Goal: Information Seeking & Learning: Find specific page/section

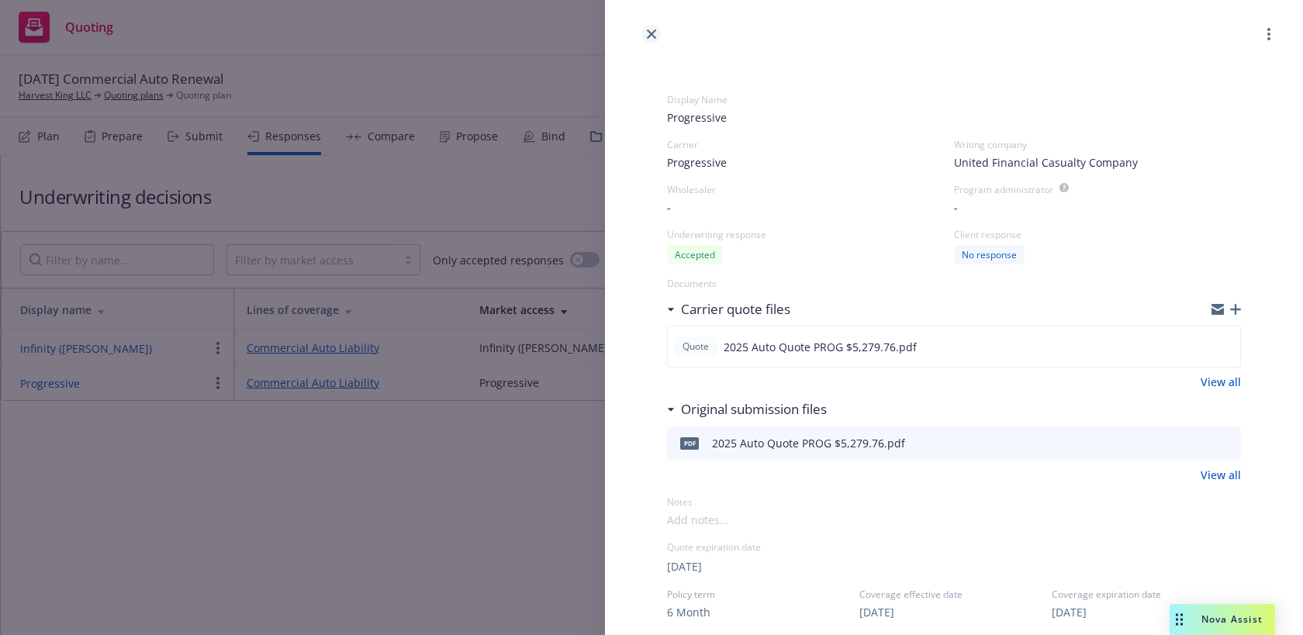
click at [647, 33] on icon "close" at bounding box center [651, 33] width 9 height 9
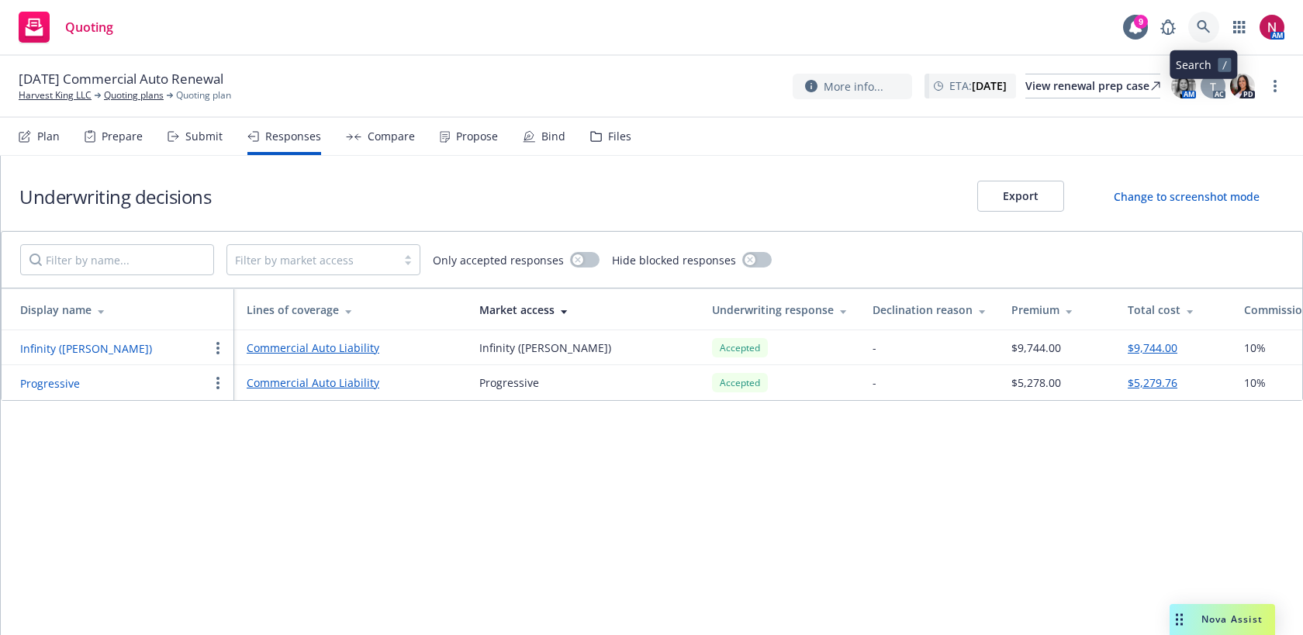
click at [1206, 34] on link at bounding box center [1203, 27] width 31 height 31
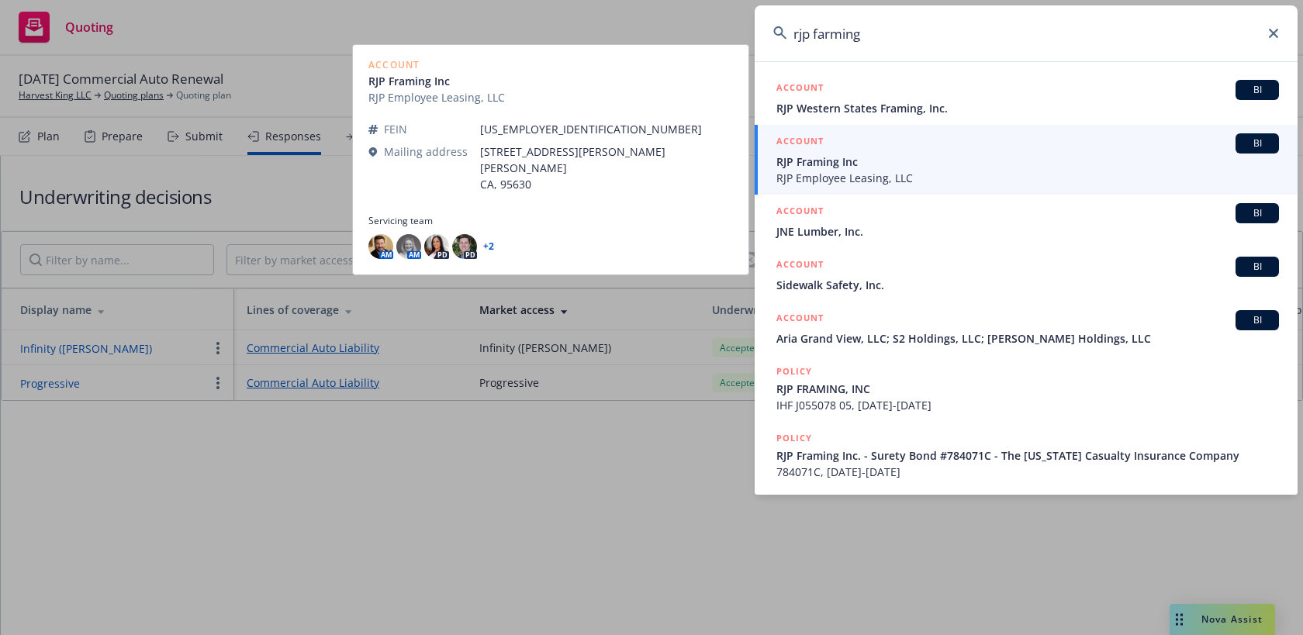
type input "rjp farming"
click at [1019, 162] on span "RJP Framing Inc" at bounding box center [1027, 162] width 503 height 16
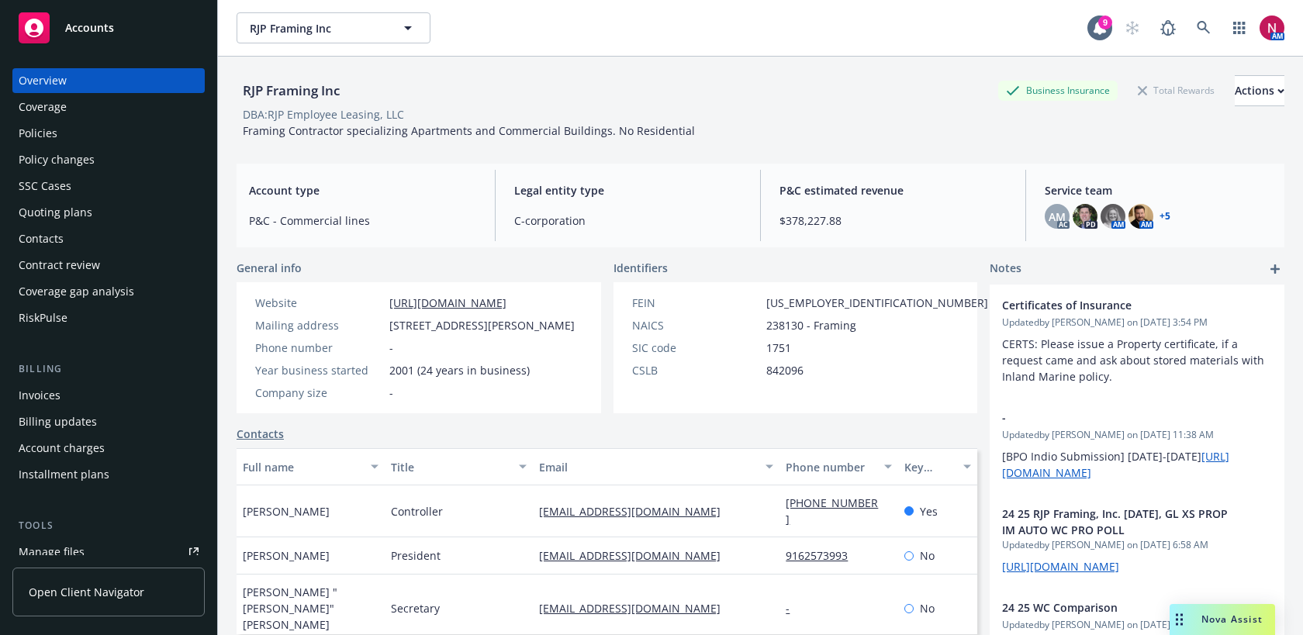
click at [92, 126] on div "Policies" at bounding box center [109, 133] width 180 height 25
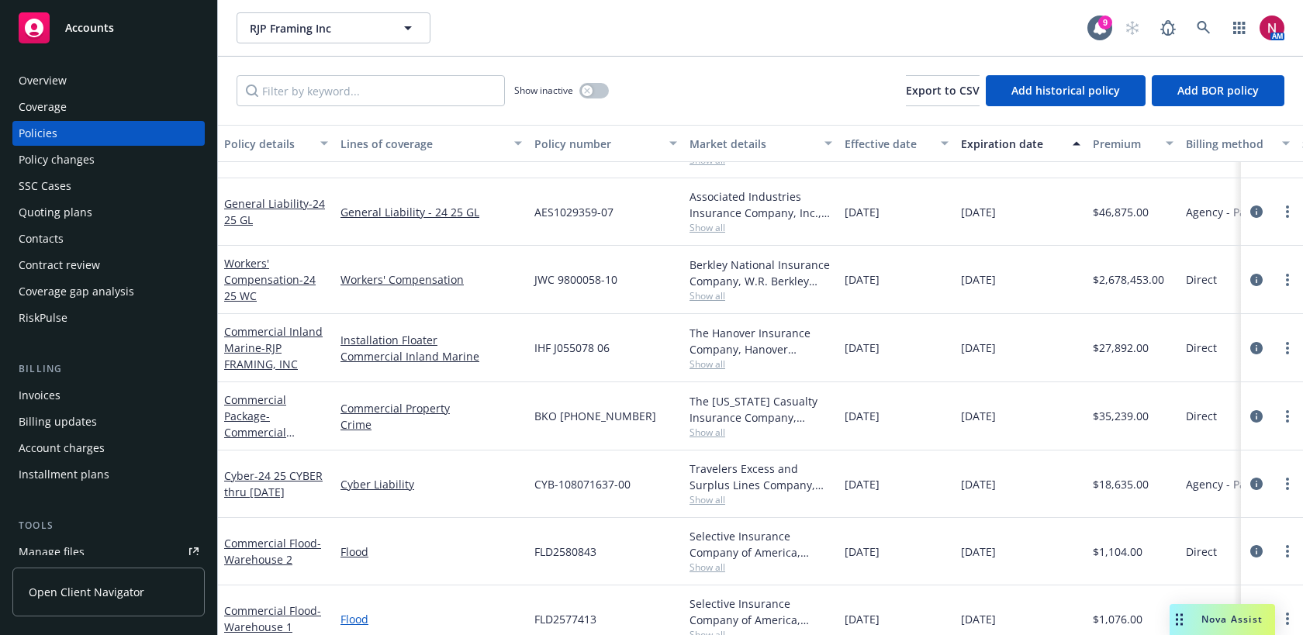
scroll to position [208, 0]
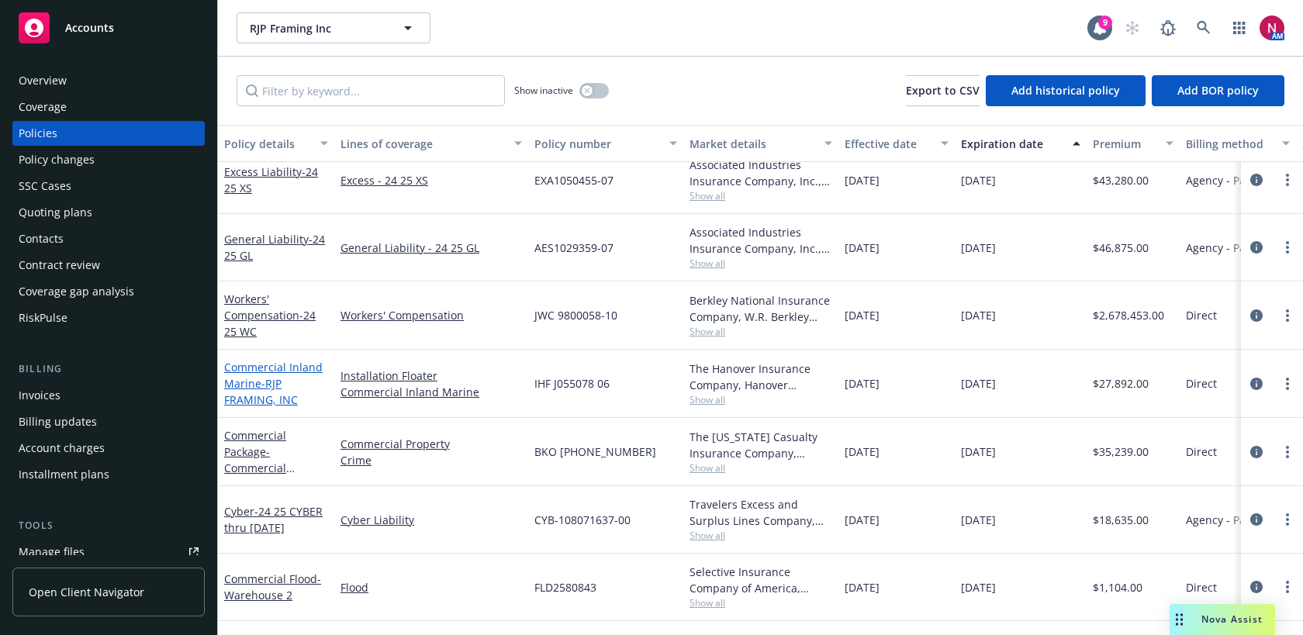
click at [244, 365] on link "Commercial Inland Marine - RJP FRAMING, INC" at bounding box center [273, 383] width 99 height 47
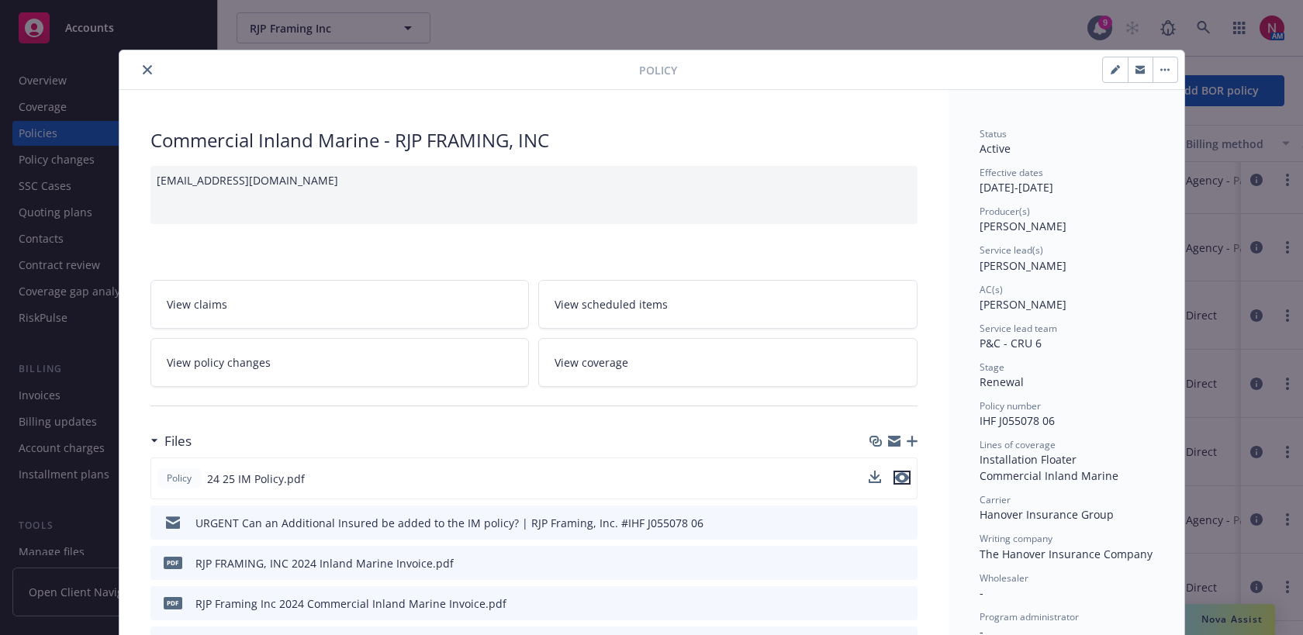
click at [903, 475] on icon "preview file" at bounding box center [902, 477] width 14 height 11
click at [149, 70] on icon "close" at bounding box center [147, 69] width 9 height 9
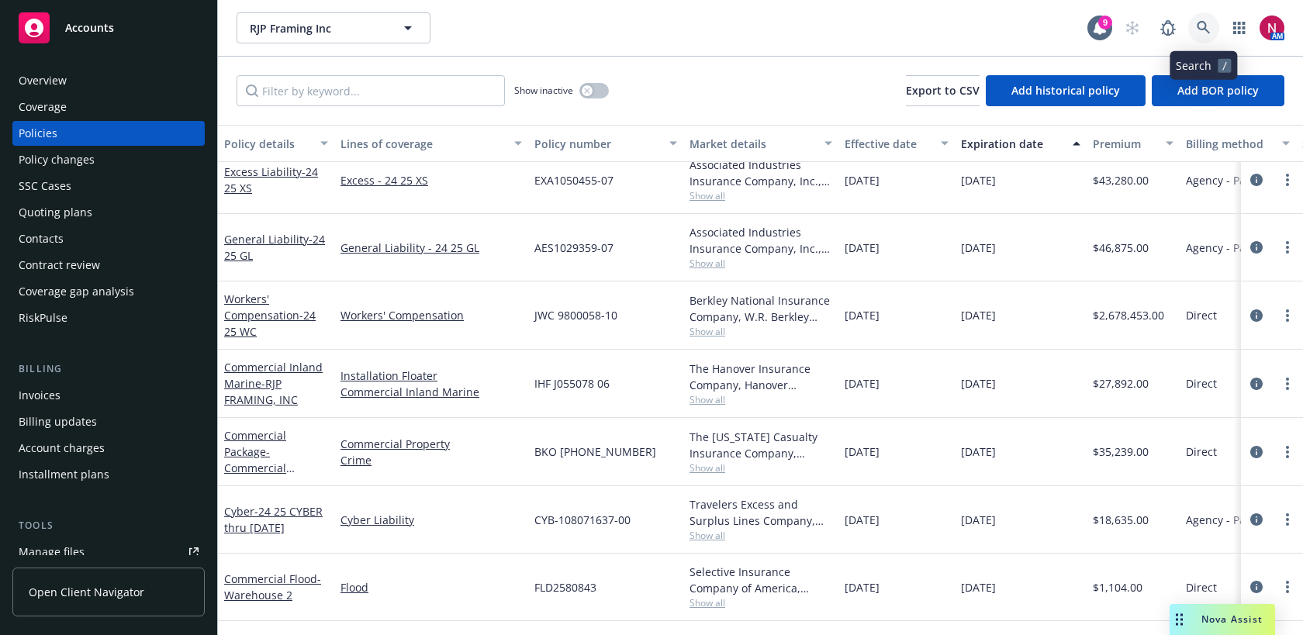
click at [1199, 25] on icon at bounding box center [1204, 28] width 14 height 14
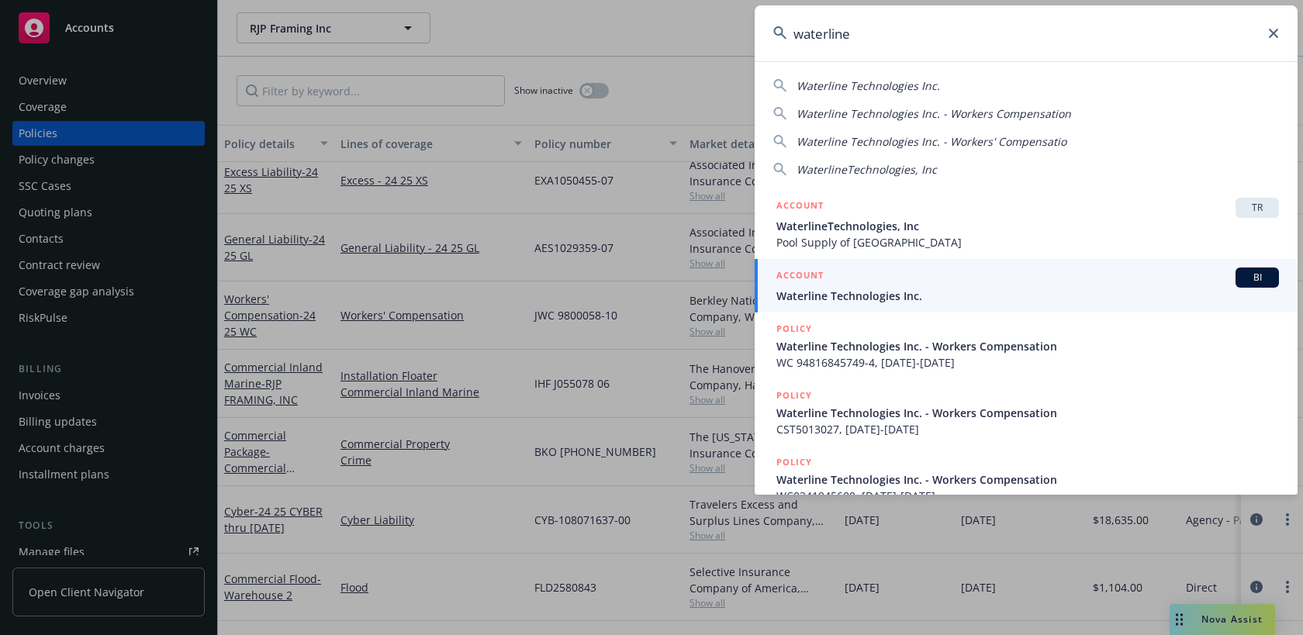
type input "waterline"
click at [1271, 30] on icon at bounding box center [1273, 33] width 9 height 9
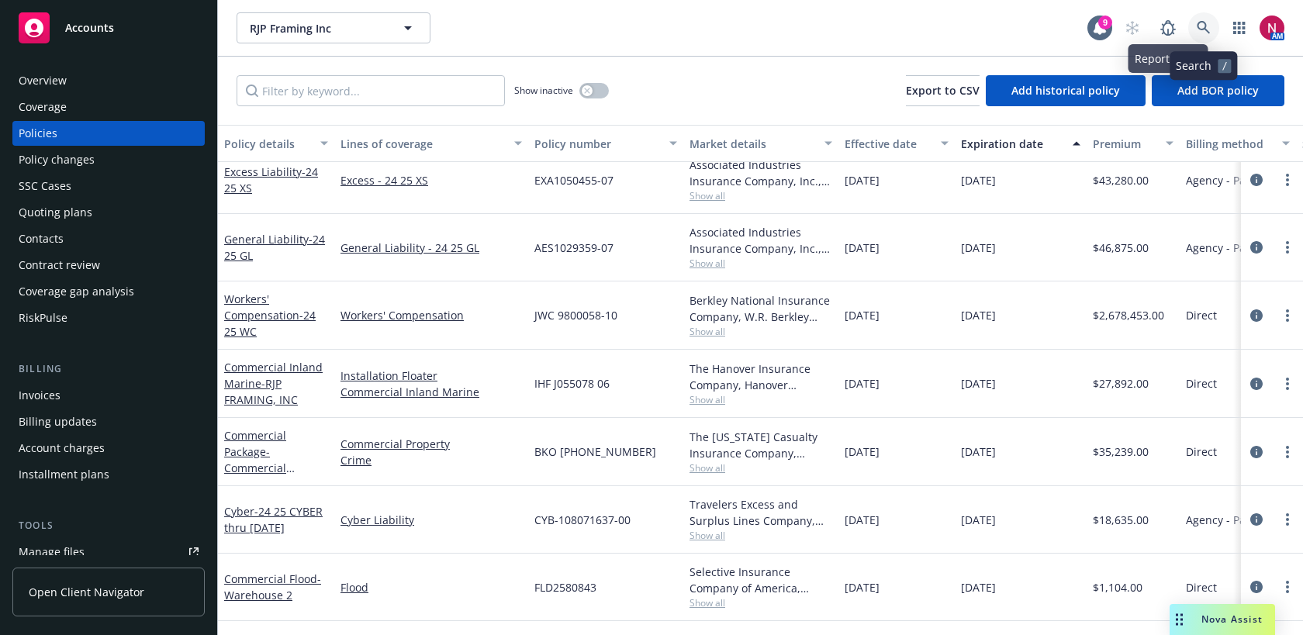
click at [1200, 22] on icon at bounding box center [1203, 27] width 13 height 13
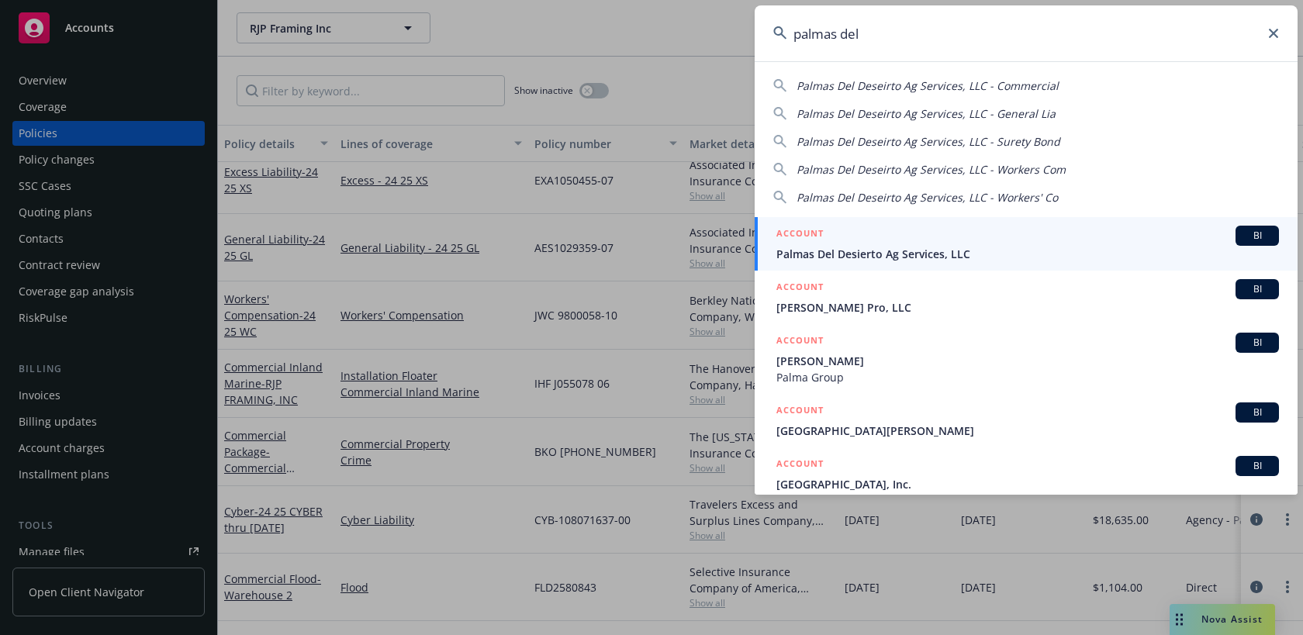
type input "palmas del"
click at [956, 239] on div "ACCOUNT BI" at bounding box center [1027, 236] width 503 height 20
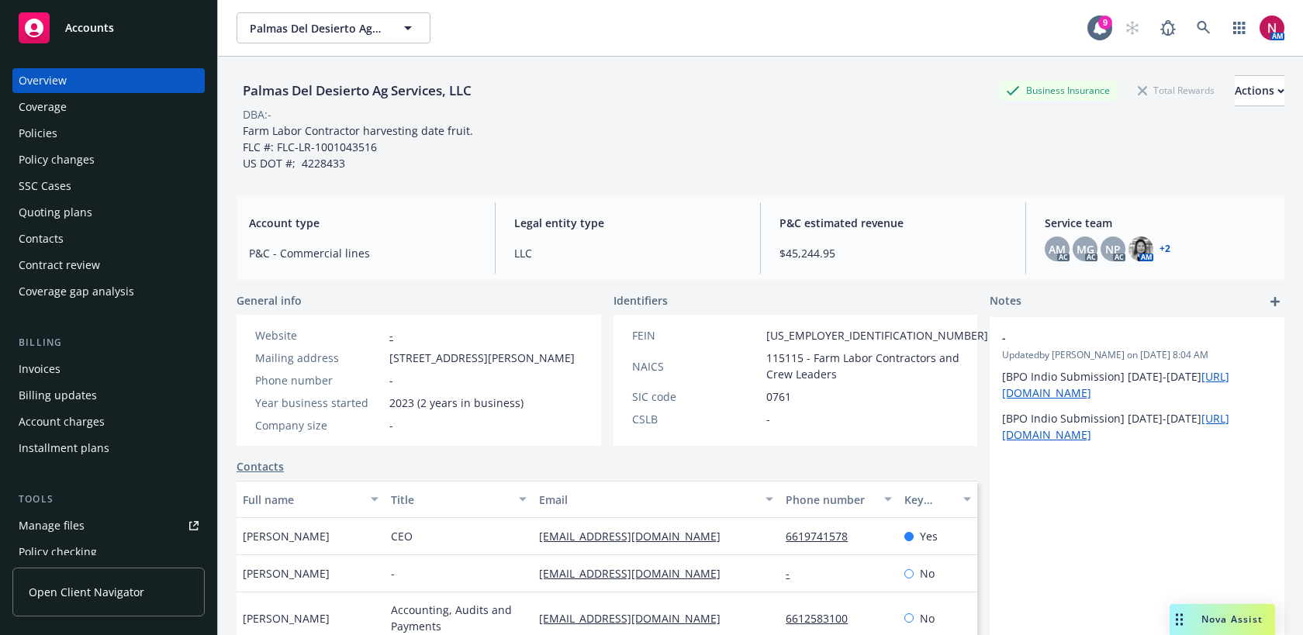
click at [96, 143] on div "Policies" at bounding box center [109, 133] width 180 height 25
